Goal: Find specific page/section: Find specific page/section

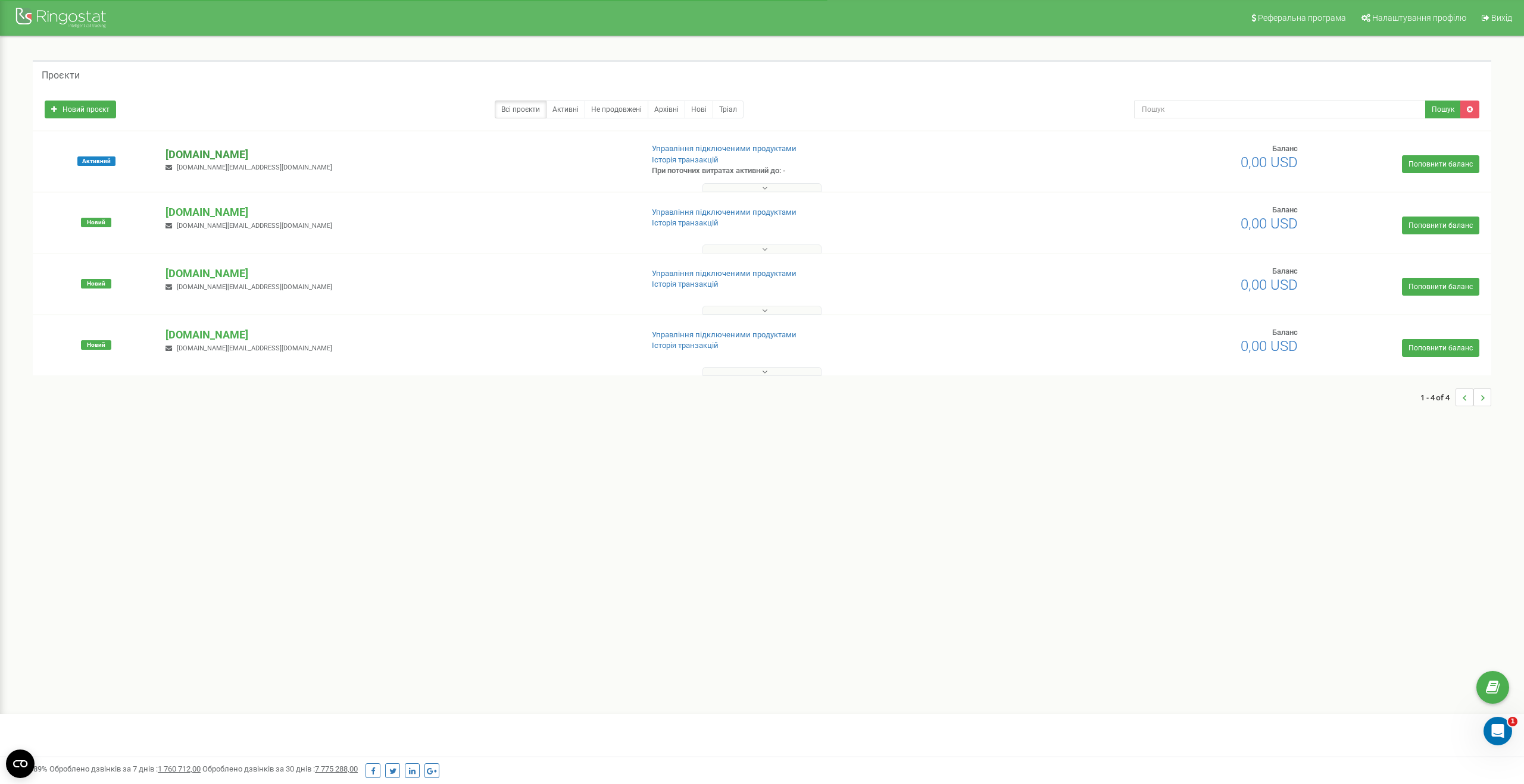
click at [219, 152] on p "[DOMAIN_NAME]" at bounding box center [399, 155] width 466 height 16
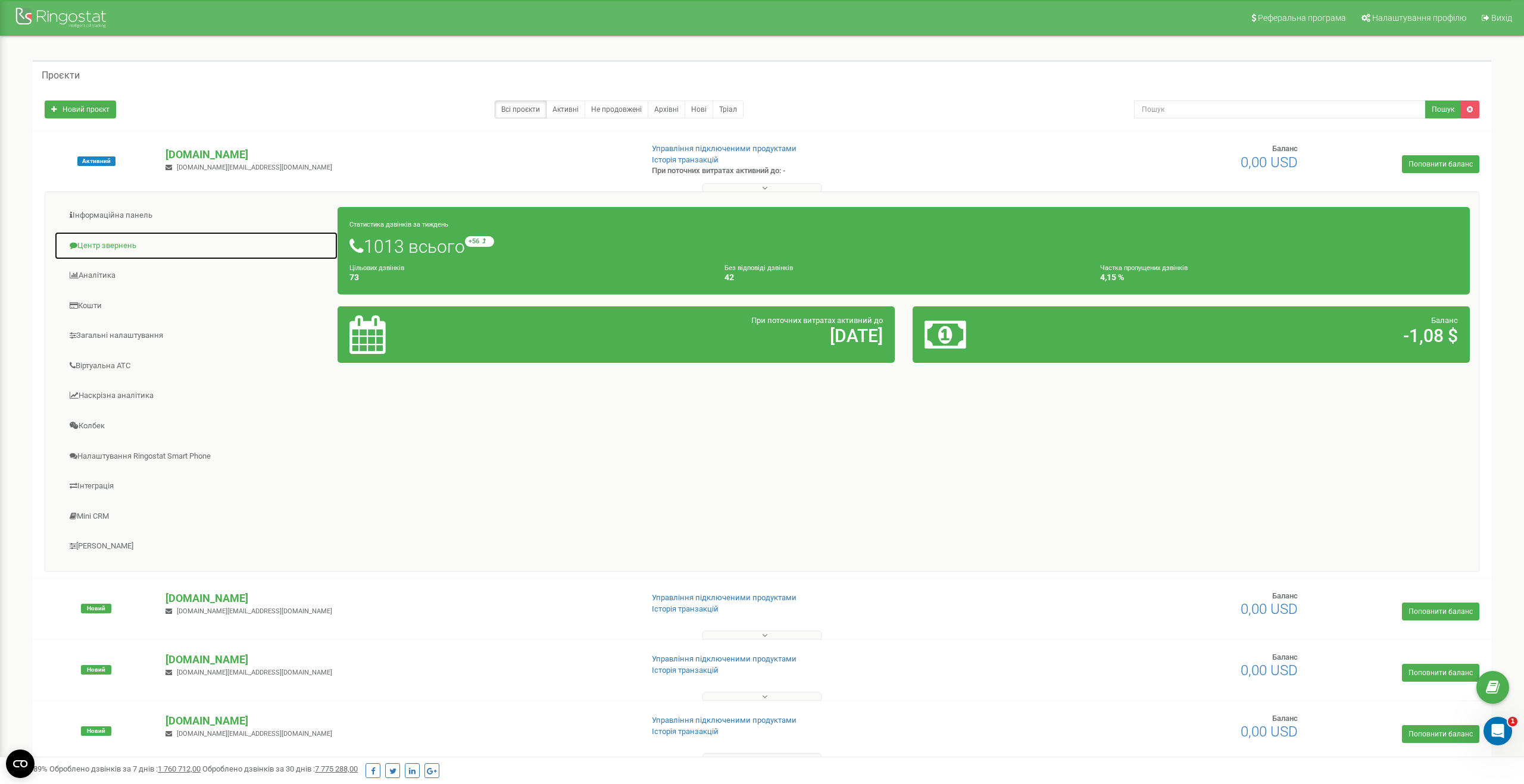
click at [119, 245] on link "Центр звернень" at bounding box center [196, 246] width 284 height 29
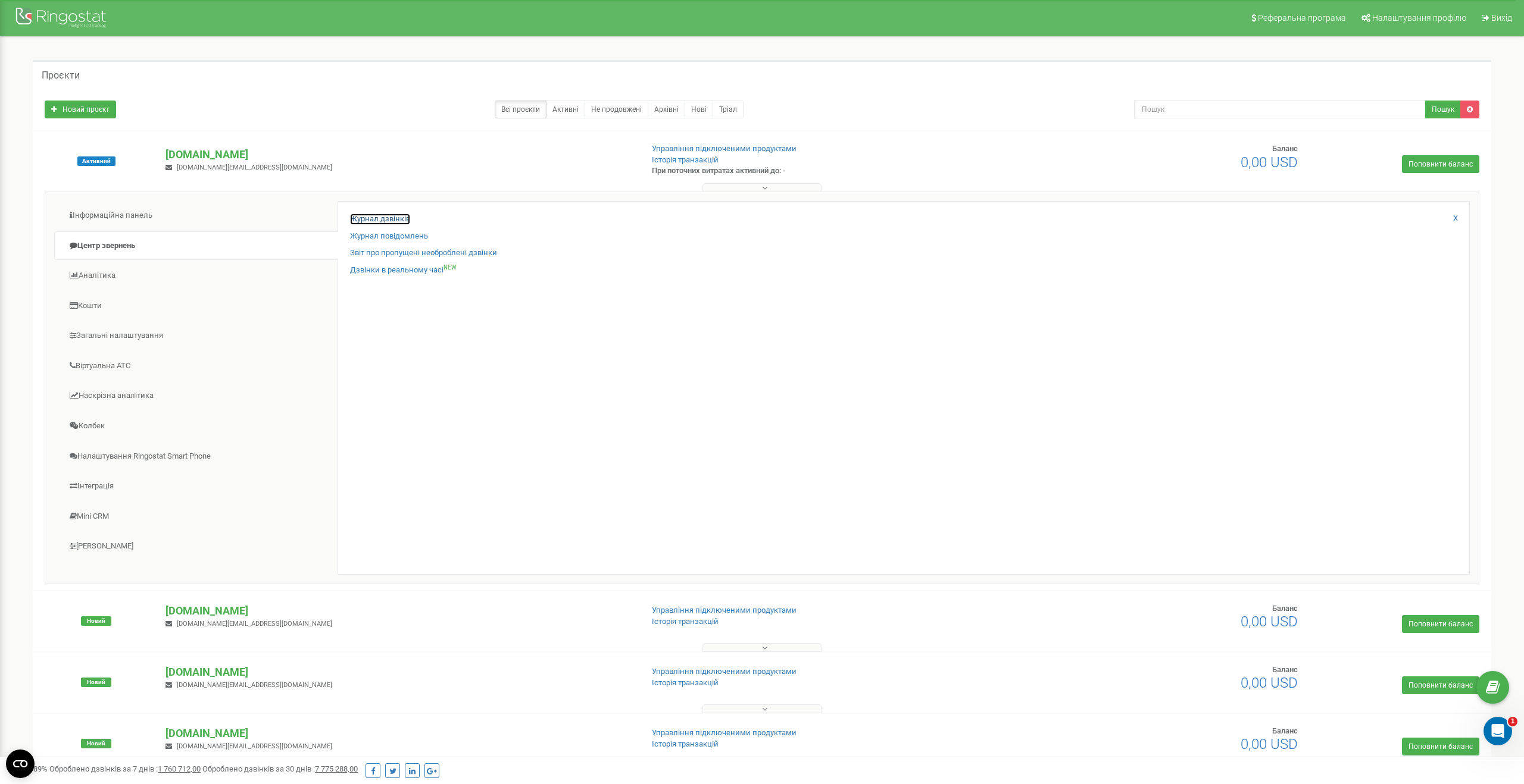
click at [354, 215] on link "Журнал дзвінків" at bounding box center [380, 219] width 60 height 11
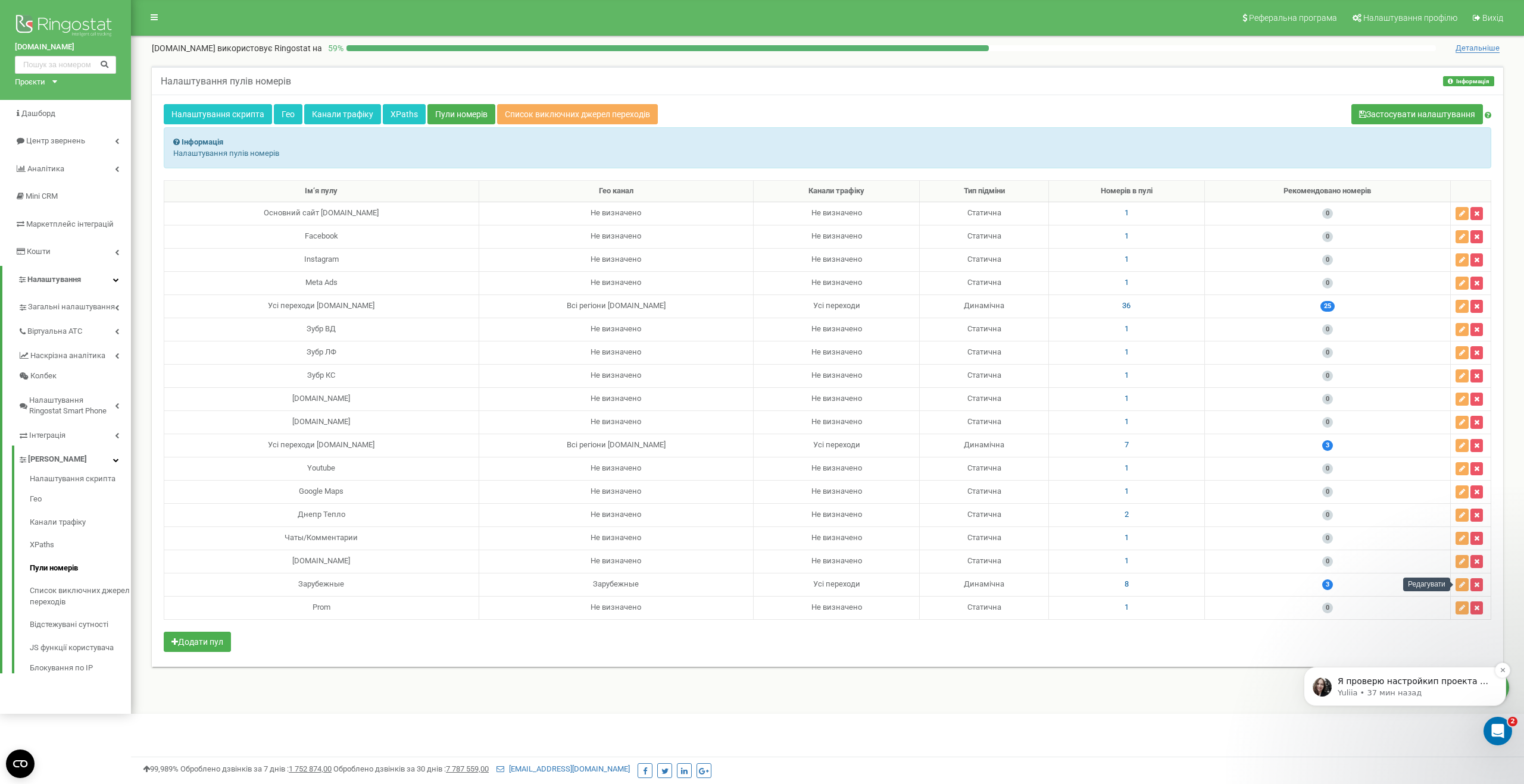
click at [1448, 689] on p "Yuliia • 37 мин назад" at bounding box center [1415, 693] width 154 height 11
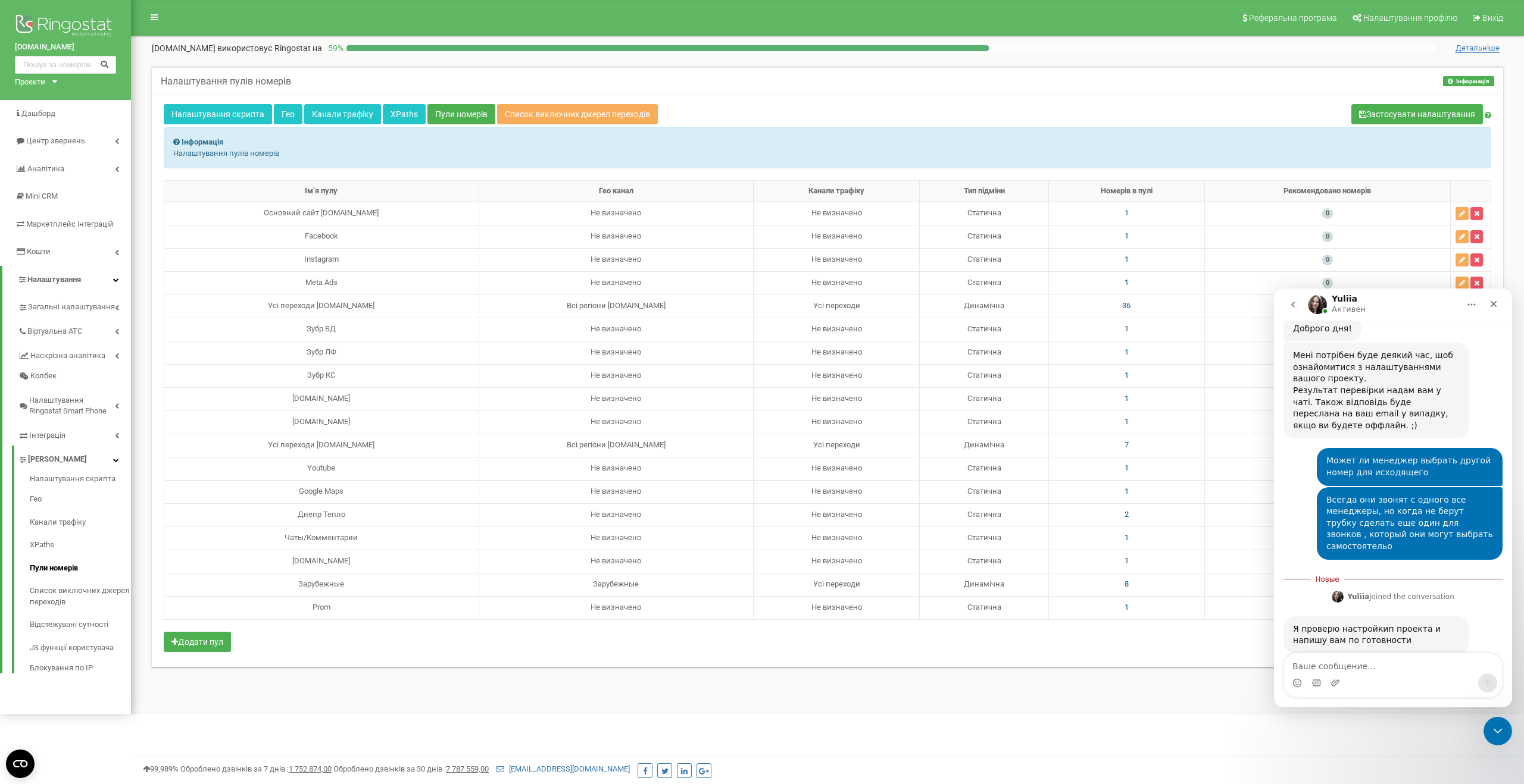
scroll to position [1268, 0]
click at [1500, 725] on icon "Закрыть службу сообщений Intercom" at bounding box center [1496, 730] width 14 height 14
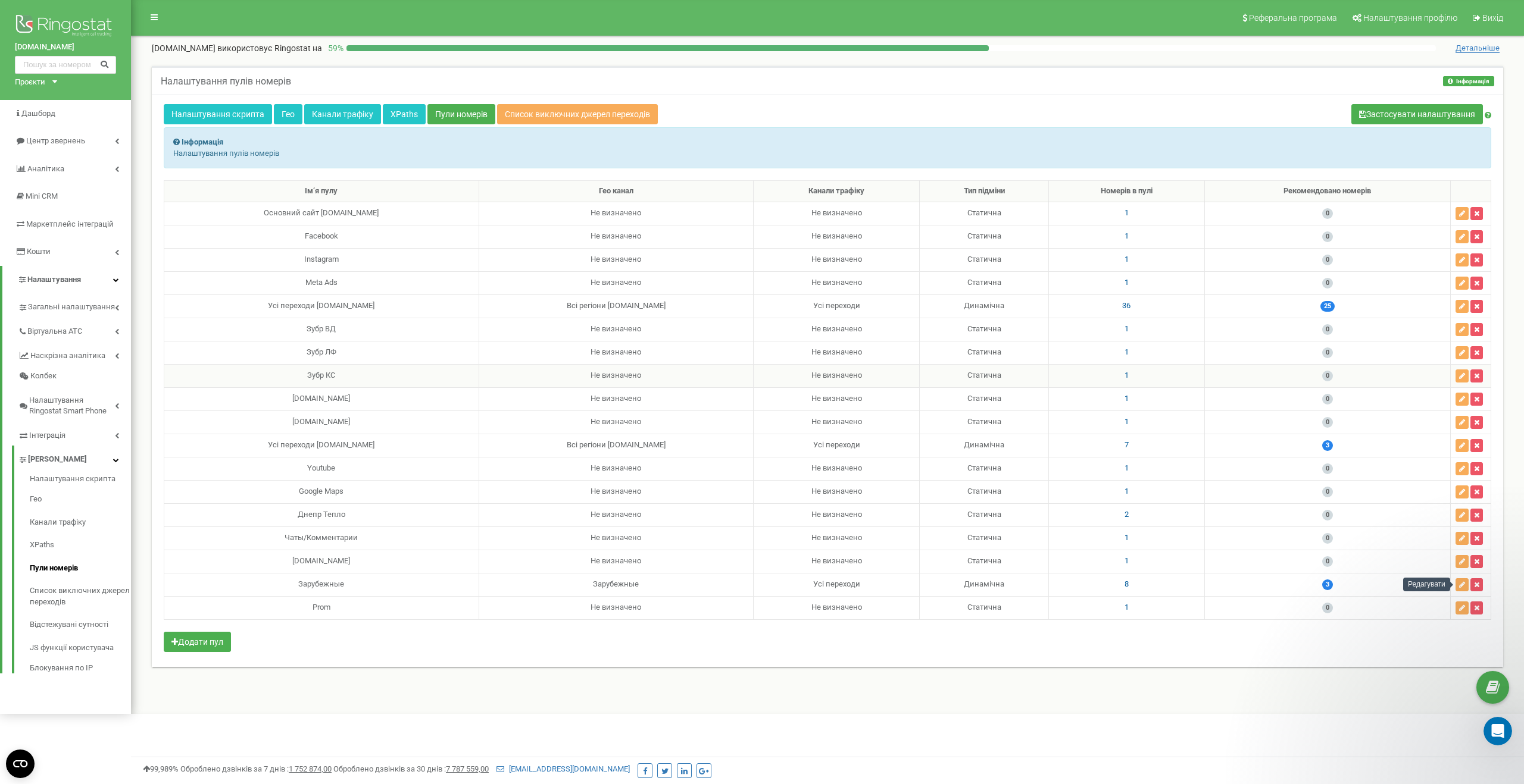
scroll to position [1249, 0]
click at [1334, 308] on span "25" at bounding box center [1328, 306] width 14 height 11
click at [1334, 307] on span "25" at bounding box center [1328, 306] width 14 height 11
click at [1462, 310] on button "button" at bounding box center [1462, 307] width 13 height 13
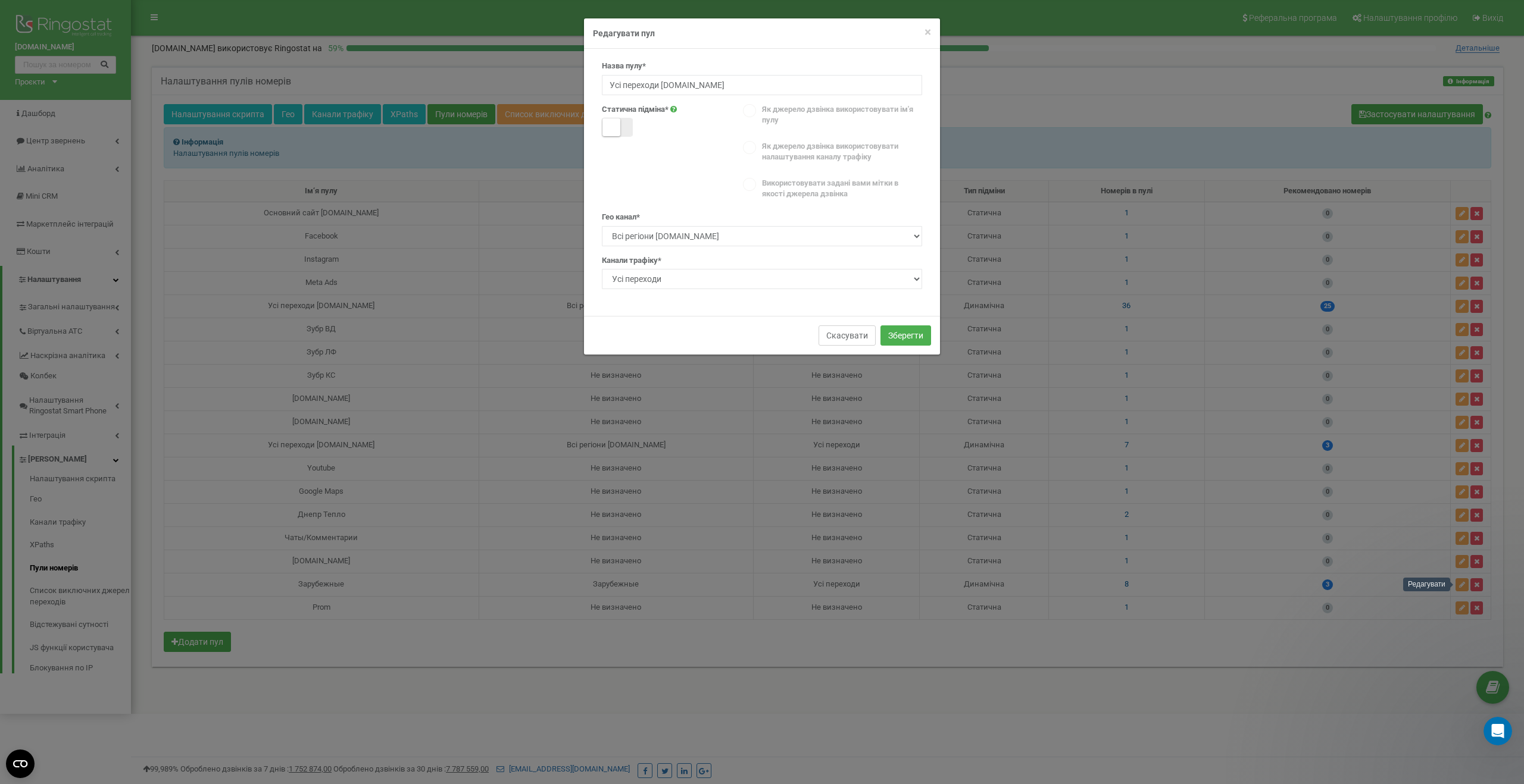
click at [857, 336] on button "Скасувати" at bounding box center [847, 335] width 57 height 20
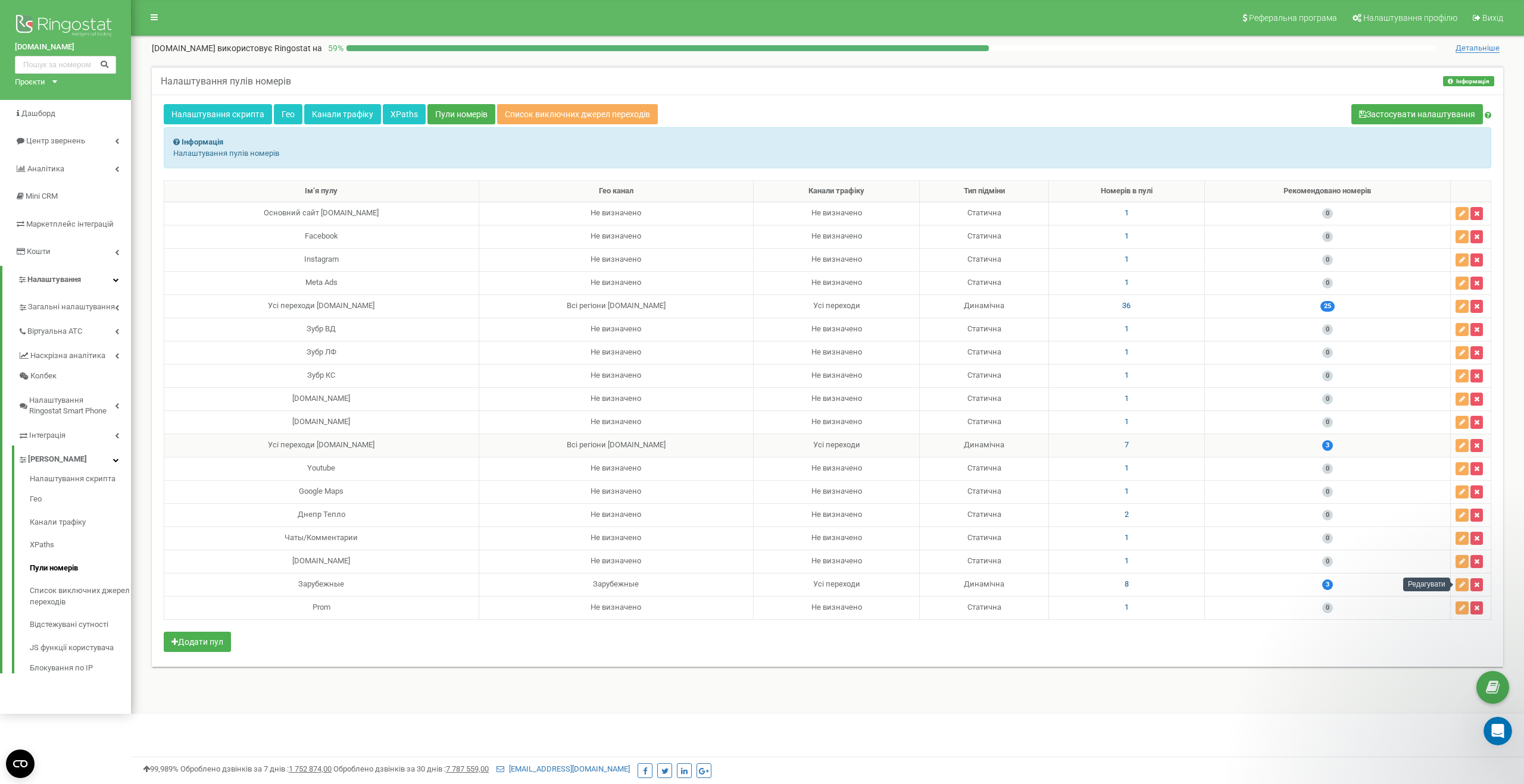
drag, startPoint x: 411, startPoint y: 447, endPoint x: 256, endPoint y: 444, distance: 155.0
click at [256, 444] on div "Усі переходи kotel-prometey.com.ua" at bounding box center [321, 445] width 305 height 11
copy div "Усі переходи kotel-prometey.com.ua"
drag, startPoint x: 336, startPoint y: 609, endPoint x: 298, endPoint y: 603, distance: 38.5
click at [314, 607] on div "Prom" at bounding box center [321, 608] width 305 height 11
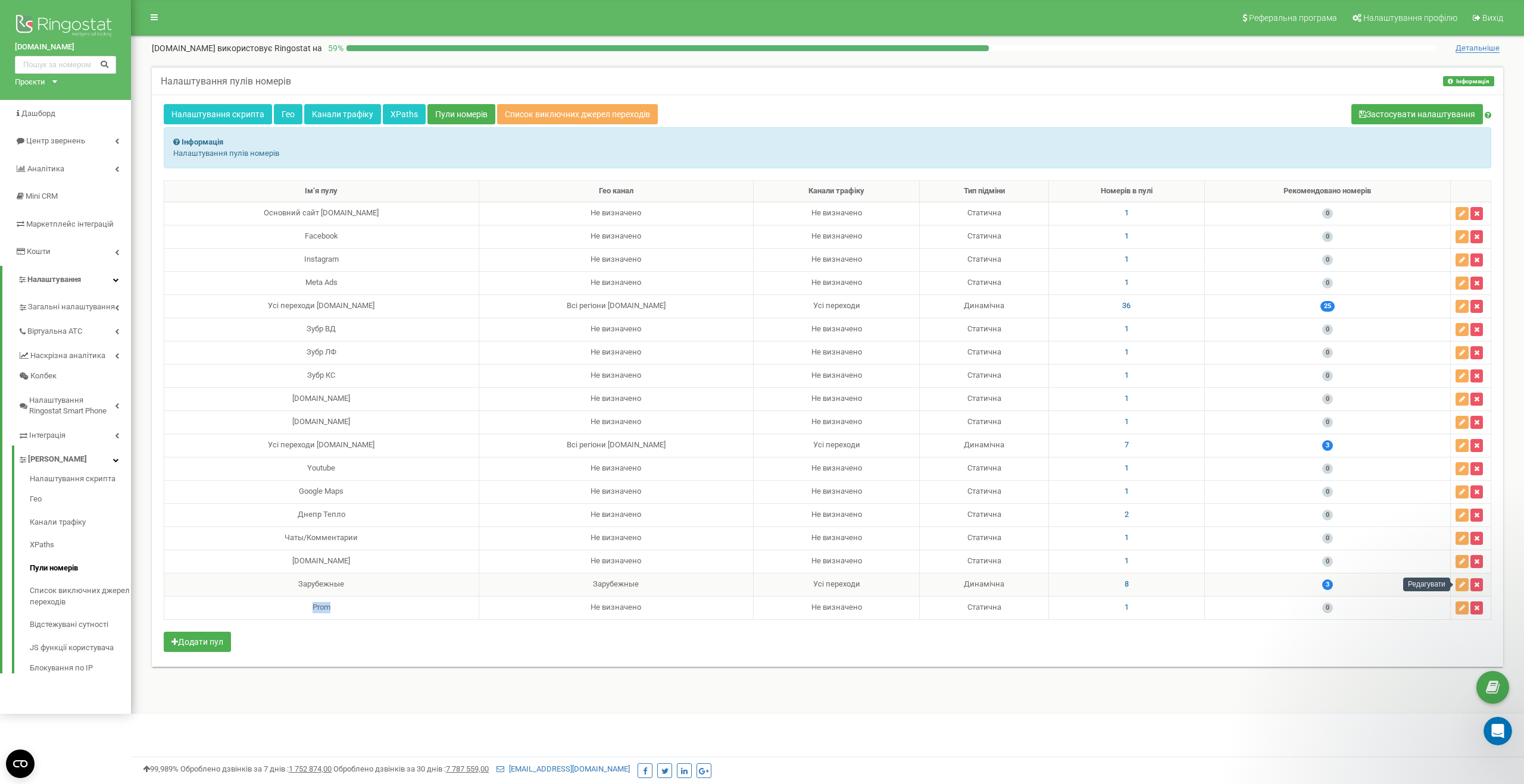
copy div "Prom"
click at [344, 609] on div "Prom" at bounding box center [321, 608] width 305 height 11
drag, startPoint x: 337, startPoint y: 610, endPoint x: 313, endPoint y: 607, distance: 24.2
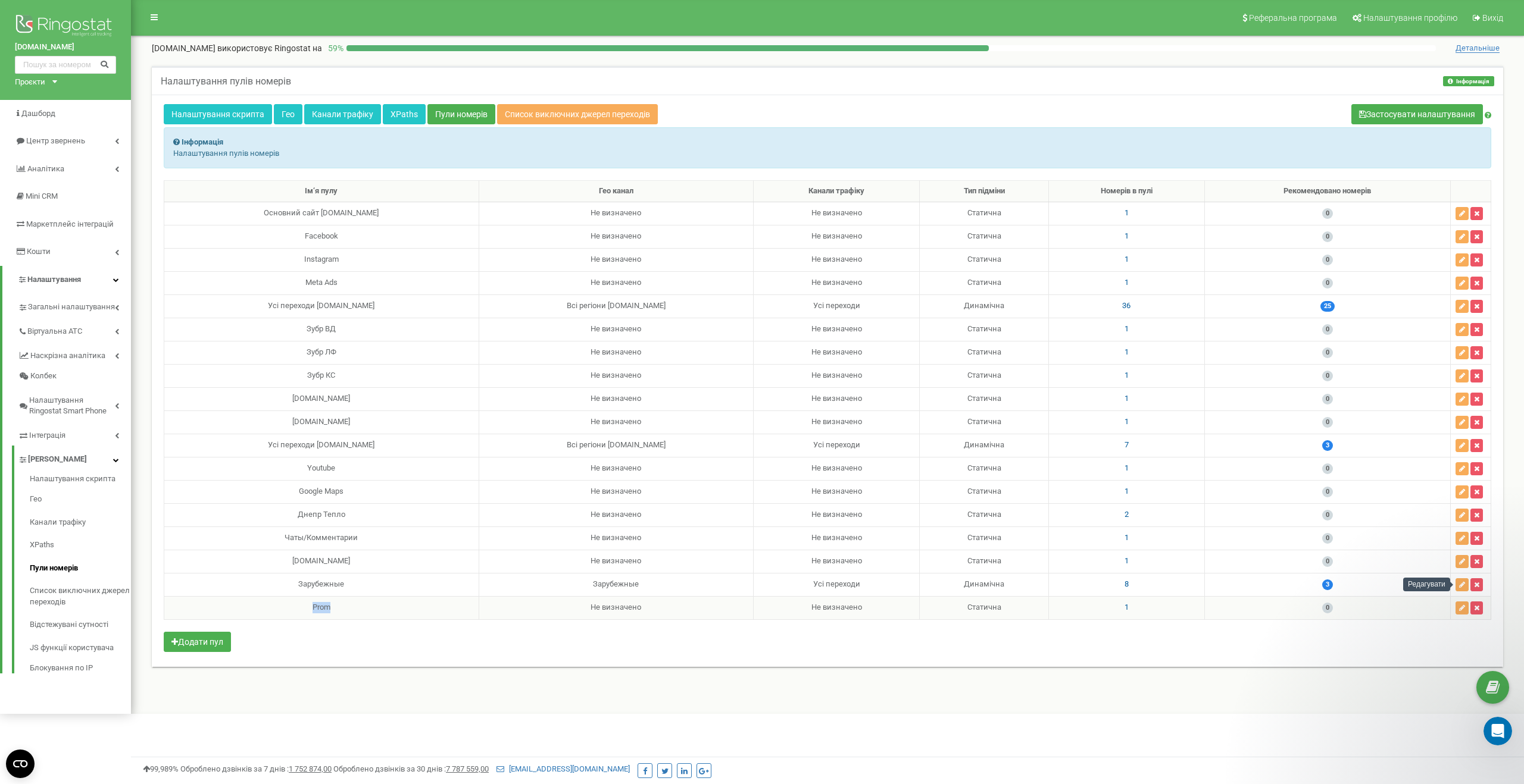
click at [313, 607] on div "Prom" at bounding box center [321, 608] width 305 height 11
copy div "Prom"
click at [76, 141] on span "Центр звернень" at bounding box center [55, 141] width 58 height 9
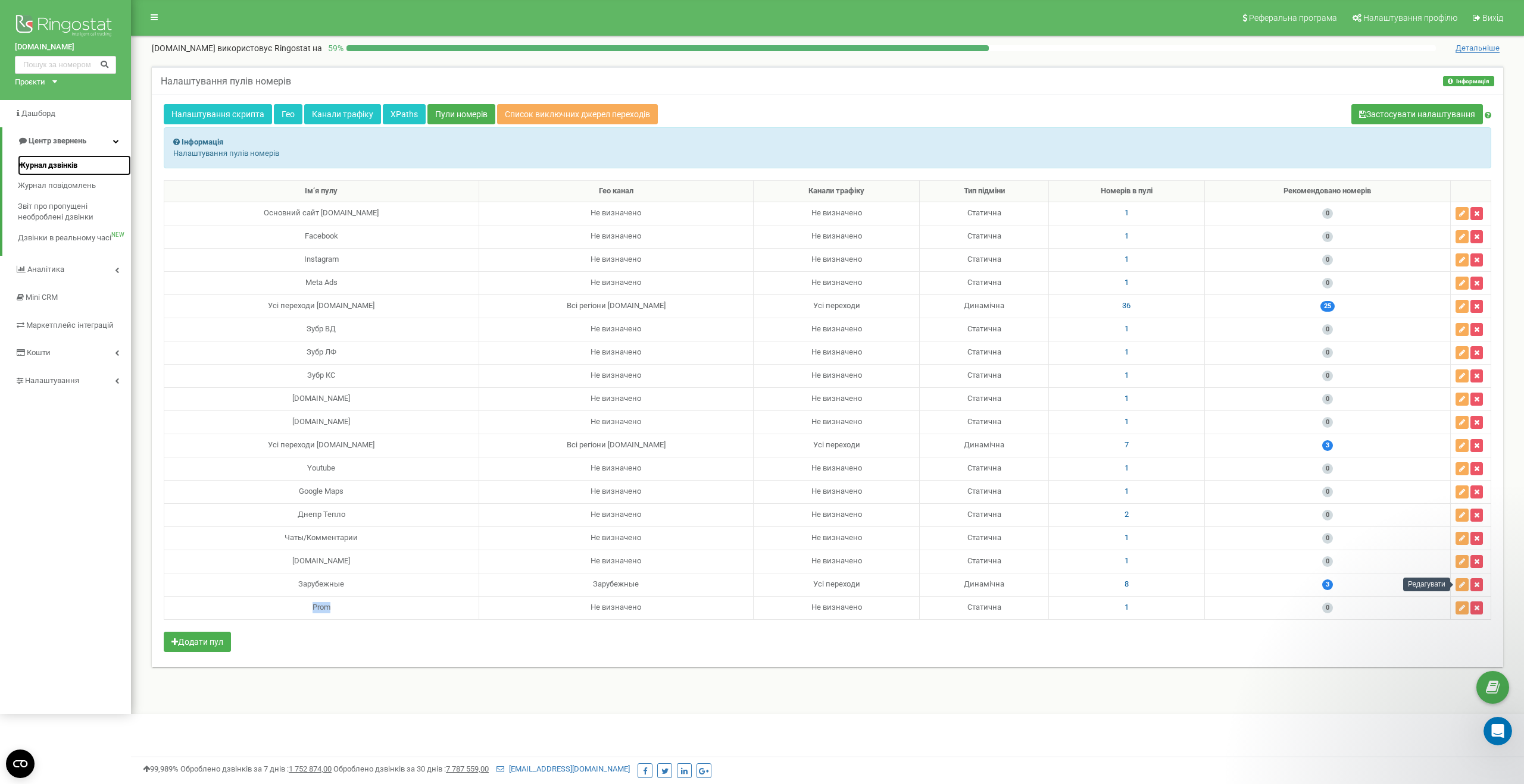
click at [77, 163] on span "Журнал дзвінків" at bounding box center [48, 166] width 60 height 11
